Goal: Transaction & Acquisition: Subscribe to service/newsletter

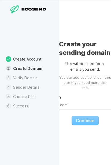
click at [80, 98] on p "Email domain" at bounding box center [85, 97] width 94 height 6
click at [80, 100] on input "Email domain" at bounding box center [85, 105] width 94 height 10
click at [68, 97] on p "Email domain" at bounding box center [85, 97] width 94 height 6
click at [68, 100] on input "Email domain" at bounding box center [85, 105] width 94 height 10
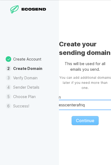
click at [85, 102] on input "Okeibusinesscenterafriq" at bounding box center [85, 105] width 94 height 10
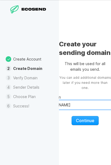
type input "[DOMAIN_NAME]"
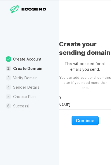
click at [87, 120] on span "Continue" at bounding box center [85, 120] width 18 height 5
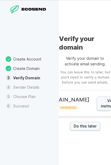
click at [61, 106] on span "UNVERIFIED" at bounding box center [68, 108] width 20 height 4
click at [86, 126] on link "Do this later" at bounding box center [85, 126] width 30 height 9
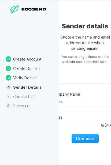
type input "privatokei"
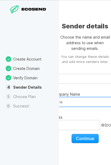
click at [65, 101] on input "Brand / Company Name" at bounding box center [85, 102] width 94 height 10
type input "[EMAIL_ADDRESS][DOMAIN_NAME]"
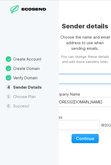
click at [88, 79] on input "privatokei" at bounding box center [85, 79] width 94 height 10
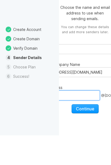
click at [70, 120] on input "privatokei" at bounding box center [69, 125] width 62 height 10
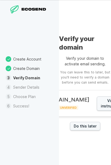
click at [63, 107] on div "[DOMAIN_NAME] Status: UNVERIFIED" at bounding box center [67, 103] width 46 height 14
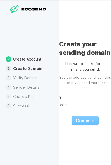
click at [67, 102] on input "Email domain" at bounding box center [85, 105] width 94 height 10
click at [66, 105] on input "Email domain" at bounding box center [85, 105] width 94 height 10
click at [67, 104] on input "Email domain" at bounding box center [85, 105] width 94 height 10
click at [71, 95] on p "Email domain" at bounding box center [85, 97] width 94 height 6
click at [68, 102] on input "Email domain" at bounding box center [85, 105] width 94 height 10
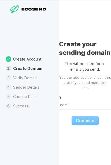
click at [80, 105] on input "Email domain" at bounding box center [85, 105] width 94 height 10
click at [90, 102] on input "Email domain" at bounding box center [85, 105] width 94 height 10
click at [81, 97] on p "Email domain" at bounding box center [85, 97] width 94 height 6
click at [75, 95] on p "Email domain" at bounding box center [85, 97] width 94 height 6
click at [105, 103] on input "Email domain" at bounding box center [85, 105] width 94 height 10
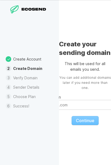
click at [104, 102] on input "Email domain" at bounding box center [85, 105] width 94 height 10
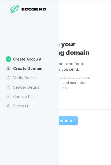
click at [89, 106] on input "Email domain" at bounding box center [64, 105] width 94 height 10
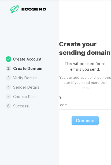
click at [84, 120] on fieldset "Email domain Continue" at bounding box center [85, 108] width 94 height 35
click at [87, 117] on fieldset "Email domain Continue" at bounding box center [85, 108] width 94 height 35
click at [73, 95] on p "Email domain" at bounding box center [85, 97] width 94 height 6
click at [68, 103] on input "Email domain" at bounding box center [85, 105] width 94 height 10
click at [77, 103] on input "Email domain" at bounding box center [85, 105] width 94 height 10
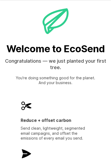
click at [26, 155] on icon at bounding box center [26, 153] width 9 height 9
click at [27, 155] on icon at bounding box center [26, 153] width 9 height 9
click at [27, 110] on icon at bounding box center [26, 105] width 11 height 11
